Goal: Use online tool/utility: Utilize a website feature to perform a specific function

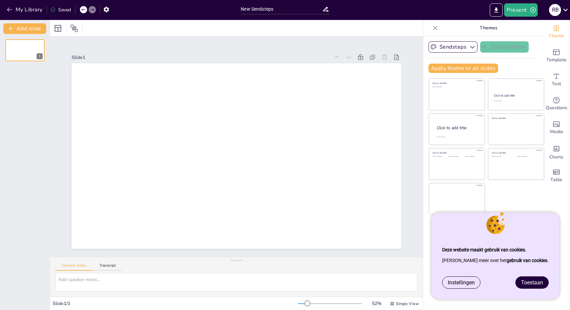
click at [528, 280] on span "Toestaan" at bounding box center [533, 283] width 22 height 6
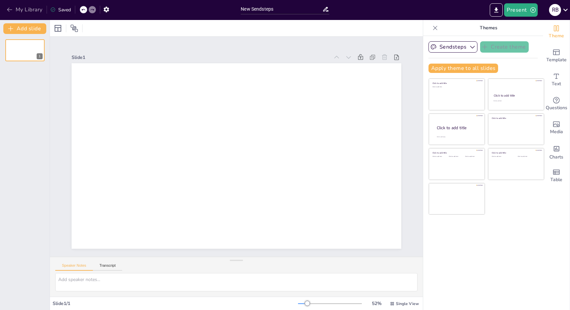
click at [7, 7] on icon "button" at bounding box center [9, 9] width 7 height 7
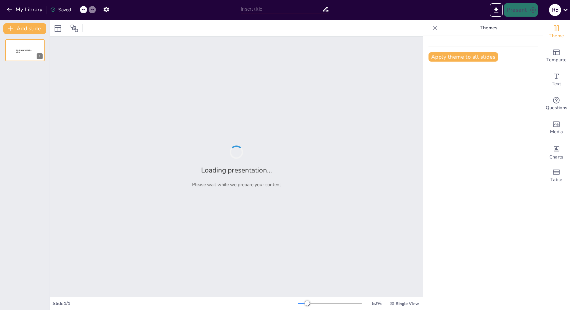
type input "Imported Anatomie van de hond.pptx"
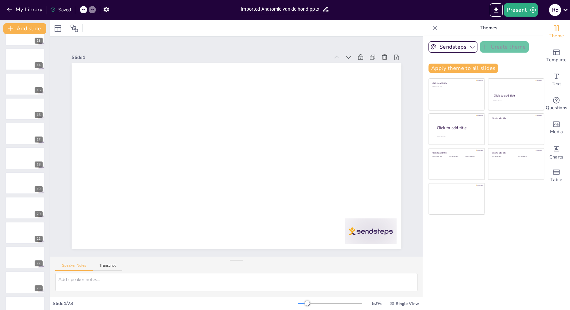
scroll to position [337, 0]
click at [20, 157] on div at bounding box center [25, 159] width 40 height 23
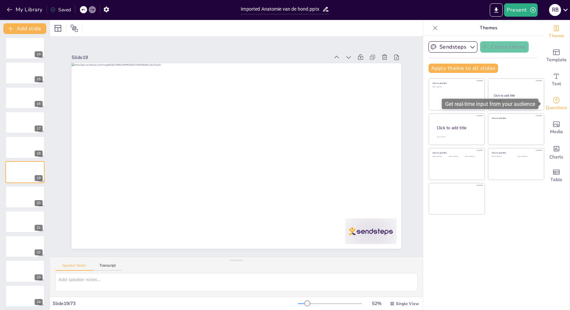
click at [559, 99] on icon "Get real-time input from your audience" at bounding box center [557, 100] width 8 height 8
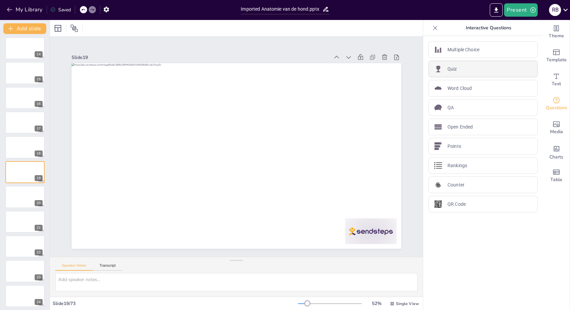
click at [471, 69] on div "Quiz" at bounding box center [483, 69] width 109 height 17
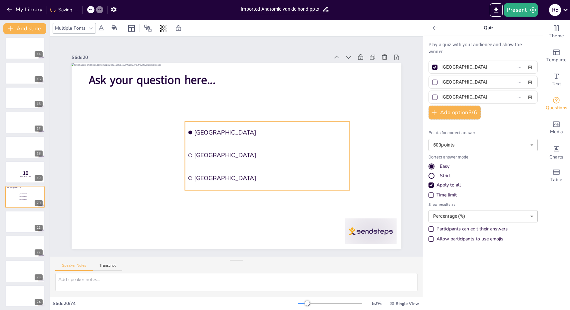
click at [239, 130] on span "[GEOGRAPHIC_DATA]" at bounding box center [272, 140] width 151 height 40
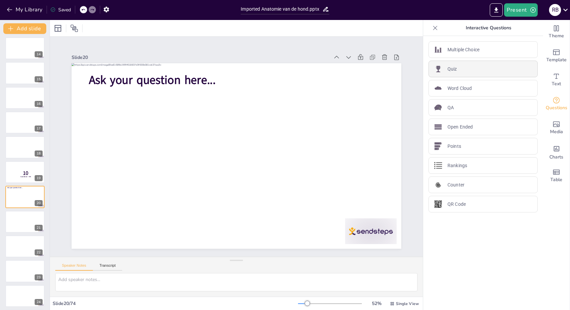
click at [500, 68] on div "Quiz" at bounding box center [483, 69] width 109 height 17
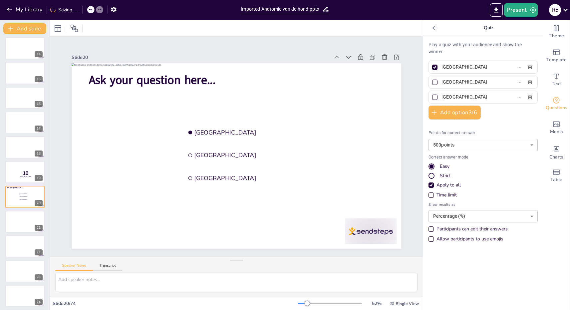
click at [436, 27] on icon at bounding box center [435, 28] width 7 height 7
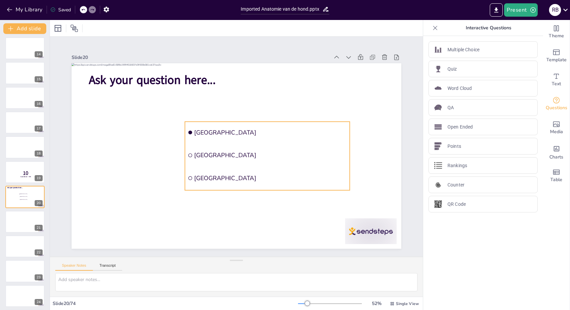
click at [309, 134] on span "[GEOGRAPHIC_DATA]" at bounding box center [272, 140] width 151 height 40
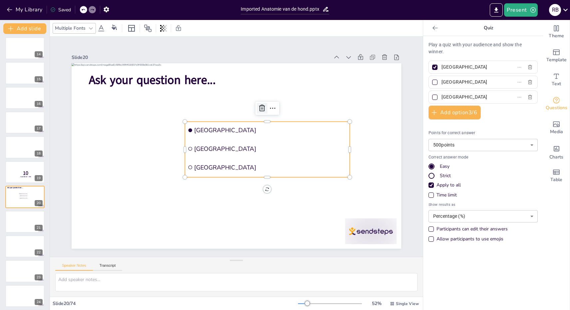
click at [264, 110] on icon at bounding box center [262, 108] width 8 height 8
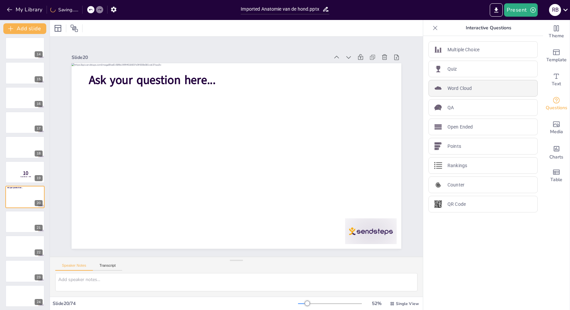
click at [459, 93] on div "Word Cloud" at bounding box center [483, 88] width 109 height 17
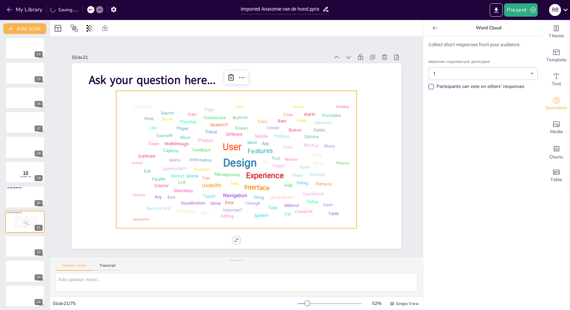
click at [564, 12] on icon at bounding box center [566, 9] width 9 height 9
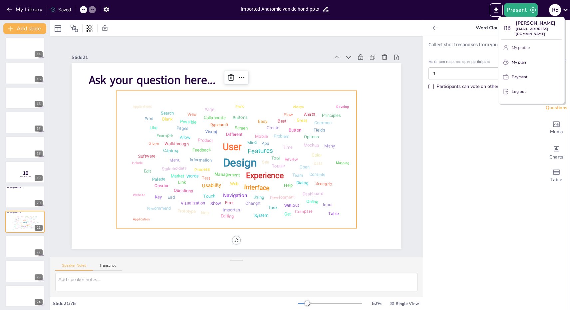
click at [521, 45] on p "My profile" at bounding box center [521, 48] width 18 height 6
